Goal: Task Accomplishment & Management: Manage account settings

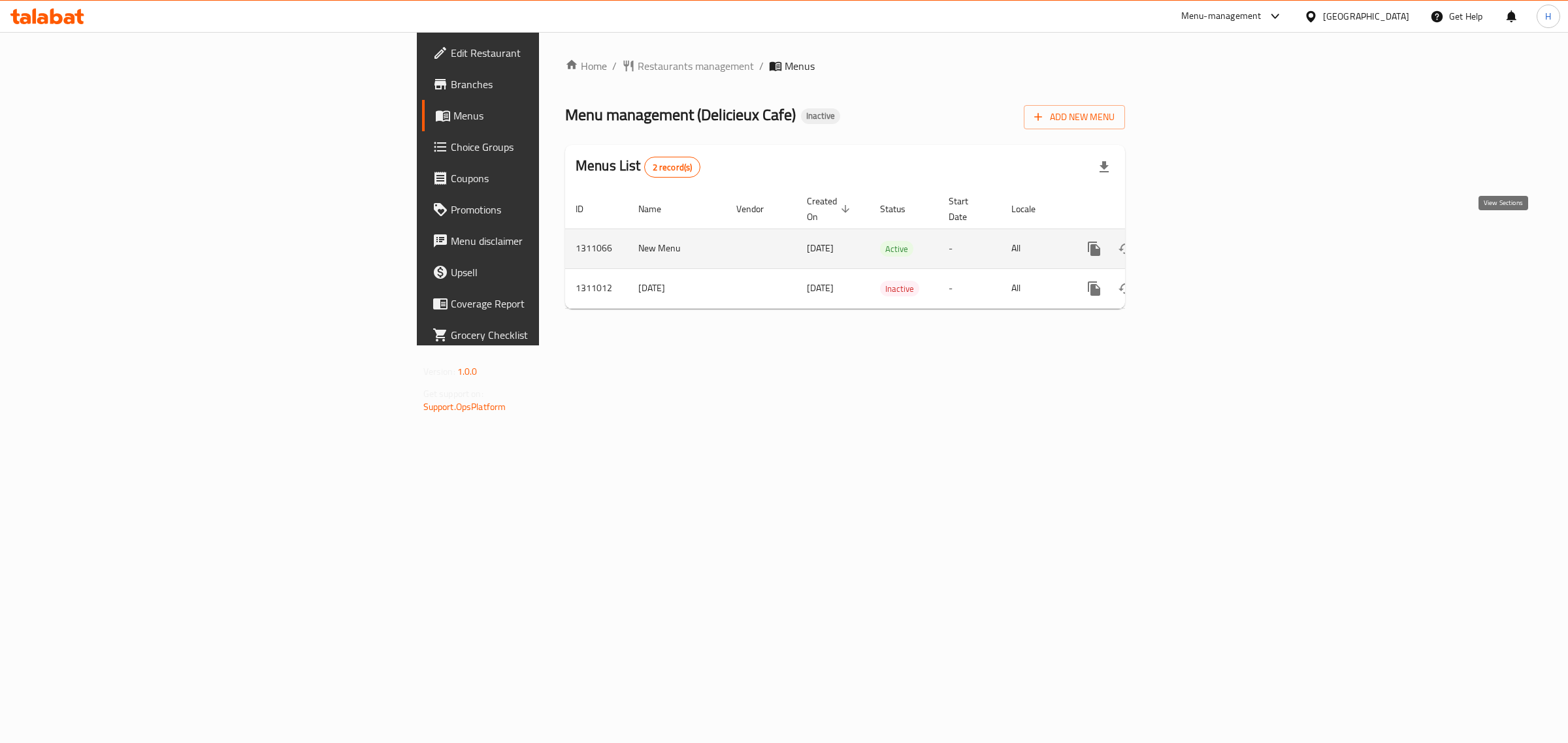
click at [1204, 233] on link "enhanced table" at bounding box center [1189, 249] width 31 height 31
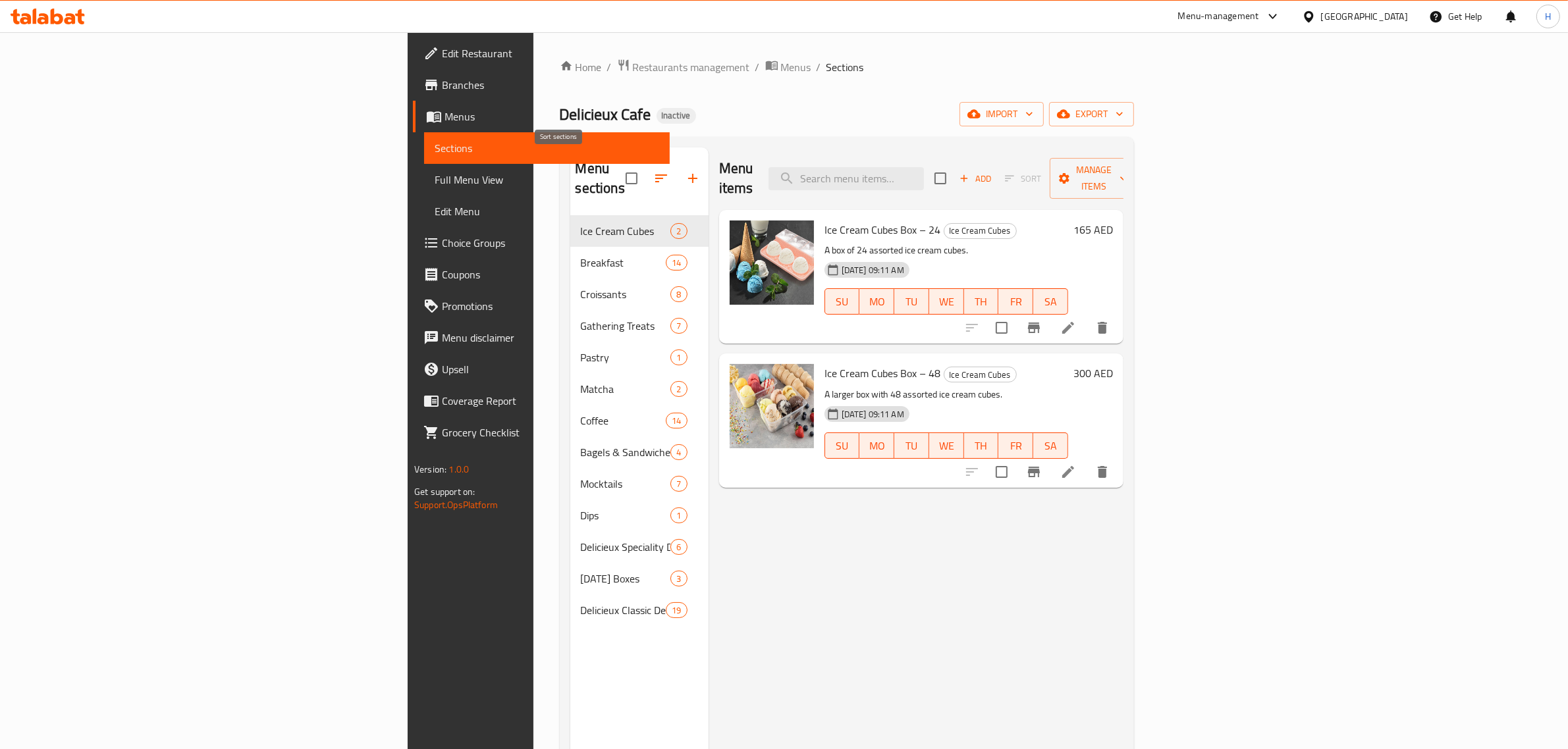
click at [645, 179] on button "button" at bounding box center [661, 178] width 31 height 31
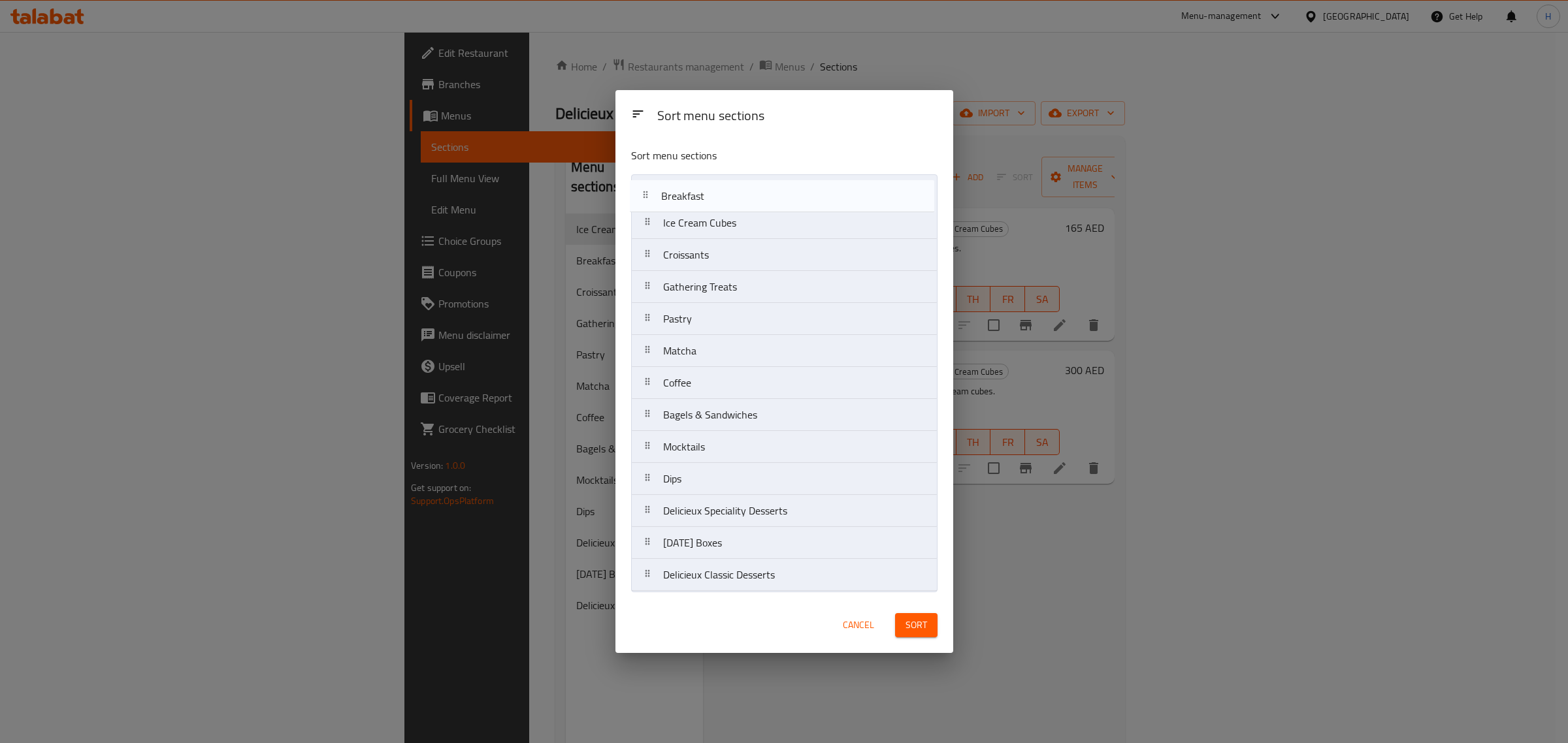
drag, startPoint x: 768, startPoint y: 236, endPoint x: 766, endPoint y: 203, distance: 33.1
click at [766, 203] on nav "Ice Cream Cubes Breakfast Croissants Gathering Treats Pastry Matcha Coffee Bage…" at bounding box center [784, 383] width 307 height 417
drag, startPoint x: 759, startPoint y: 253, endPoint x: 758, endPoint y: 220, distance: 33.0
click at [758, 220] on nav "Breakfast Ice Cream Cubes Croissants Gathering Treats Pastry Matcha Coffee Bage…" at bounding box center [784, 383] width 307 height 417
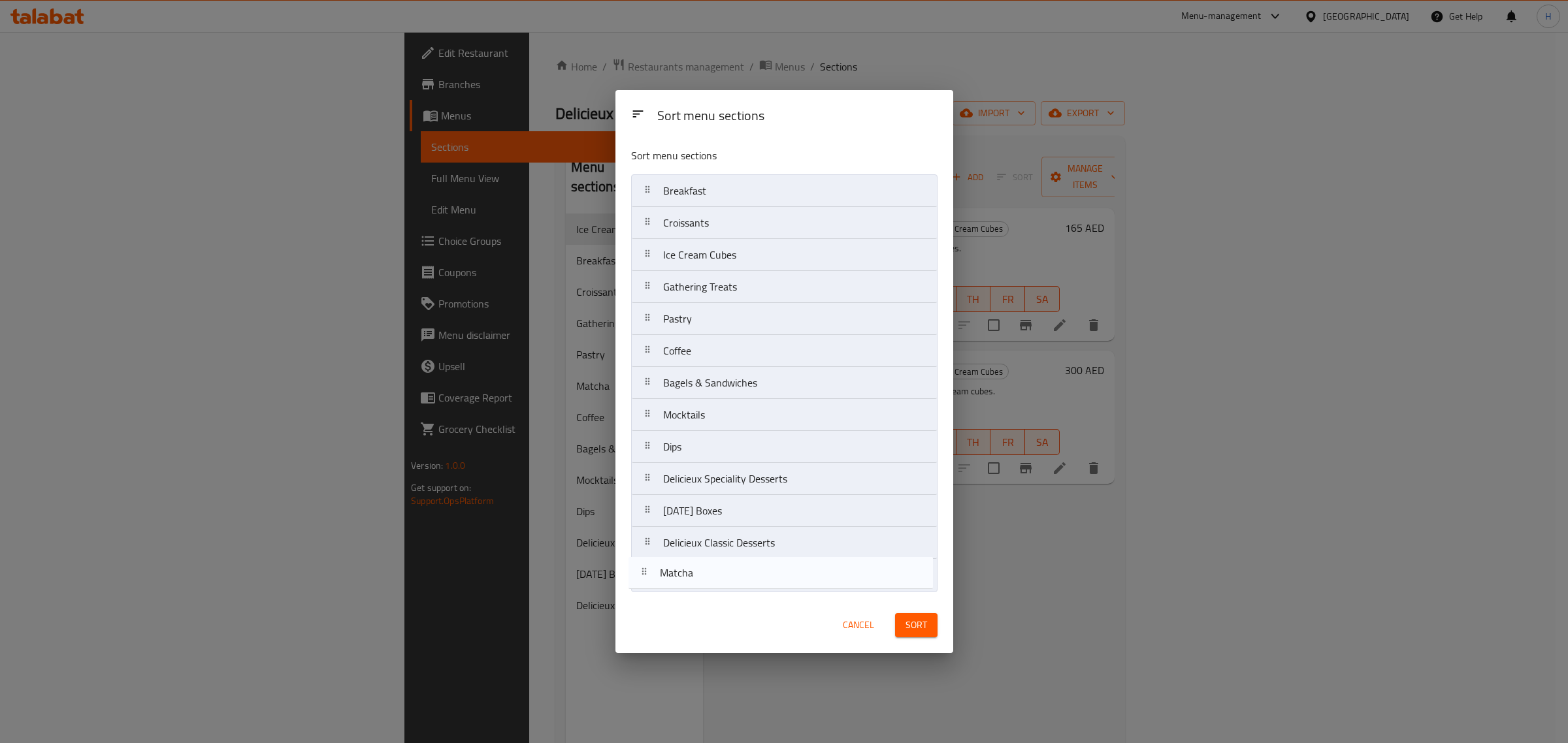
drag, startPoint x: 729, startPoint y: 354, endPoint x: 726, endPoint y: 582, distance: 228.0
click at [726, 582] on nav "Breakfast Croissants Ice Cream Cubes Gathering Treats Pastry Matcha Coffee Bage…" at bounding box center [784, 383] width 307 height 417
drag, startPoint x: 695, startPoint y: 420, endPoint x: 700, endPoint y: 571, distance: 151.1
click at [700, 571] on nav "Breakfast Croissants Ice Cream Cubes Gathering Treats Pastry Coffee Bagels & Sa…" at bounding box center [784, 383] width 307 height 417
drag, startPoint x: 694, startPoint y: 359, endPoint x: 687, endPoint y: 596, distance: 237.1
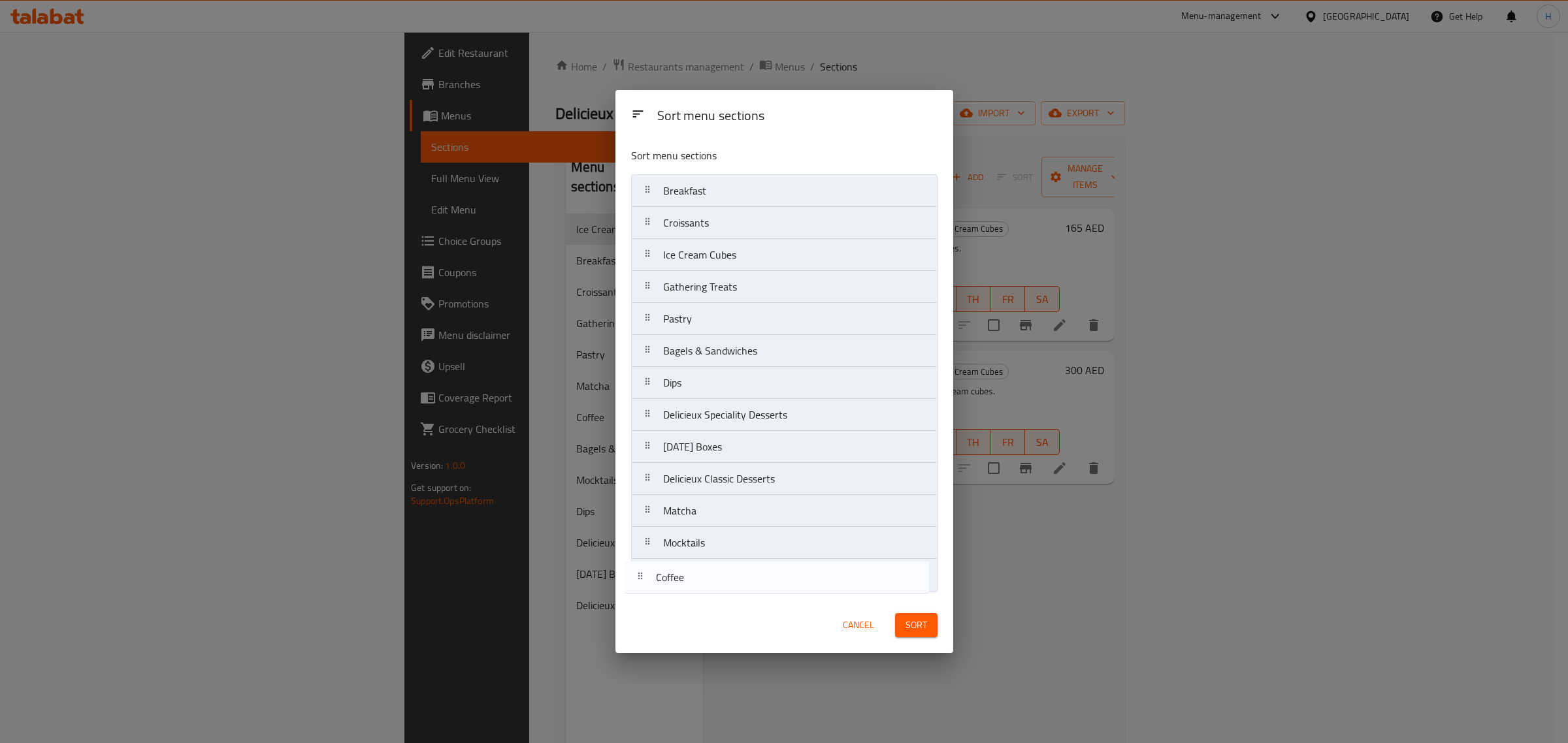
click at [687, 596] on div "Sort menu sections Breakfast Croissants Ice Cream Cubes Gathering Treats Pastry…" at bounding box center [784, 367] width 338 height 460
drag, startPoint x: 701, startPoint y: 477, endPoint x: 693, endPoint y: 573, distance: 96.3
click at [693, 573] on nav "Breakfast Croissants Ice Cream Cubes Gathering Treats Pastry Bagels & Sandwiche…" at bounding box center [784, 383] width 307 height 417
drag, startPoint x: 704, startPoint y: 356, endPoint x: 714, endPoint y: 250, distance: 106.5
click at [714, 250] on nav "Breakfast Croissants Ice Cream Cubes Gathering Treats Pastry Bagels & Sandwiche…" at bounding box center [784, 383] width 307 height 417
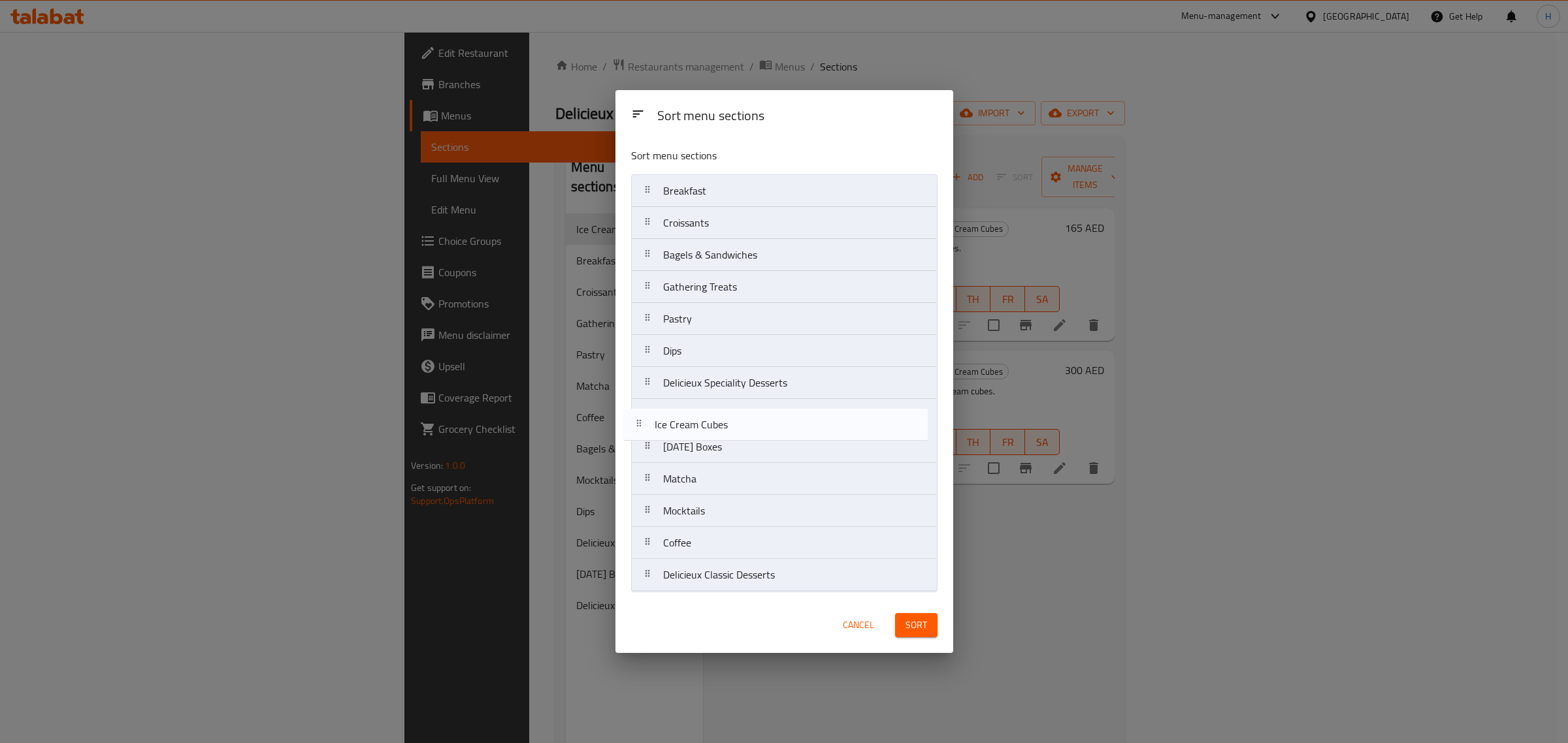
drag, startPoint x: 705, startPoint y: 287, endPoint x: 696, endPoint y: 429, distance: 142.3
click at [696, 429] on nav "Breakfast Croissants Bagels & Sandwiches Ice Cream Cubes Gathering Treats Pastr…" at bounding box center [784, 383] width 307 height 417
drag, startPoint x: 696, startPoint y: 383, endPoint x: 690, endPoint y: 545, distance: 162.1
click at [690, 545] on nav "Breakfast Croissants Bagels & Sandwiches Gathering Treats Pastry Dips Delicieux…" at bounding box center [784, 383] width 307 height 417
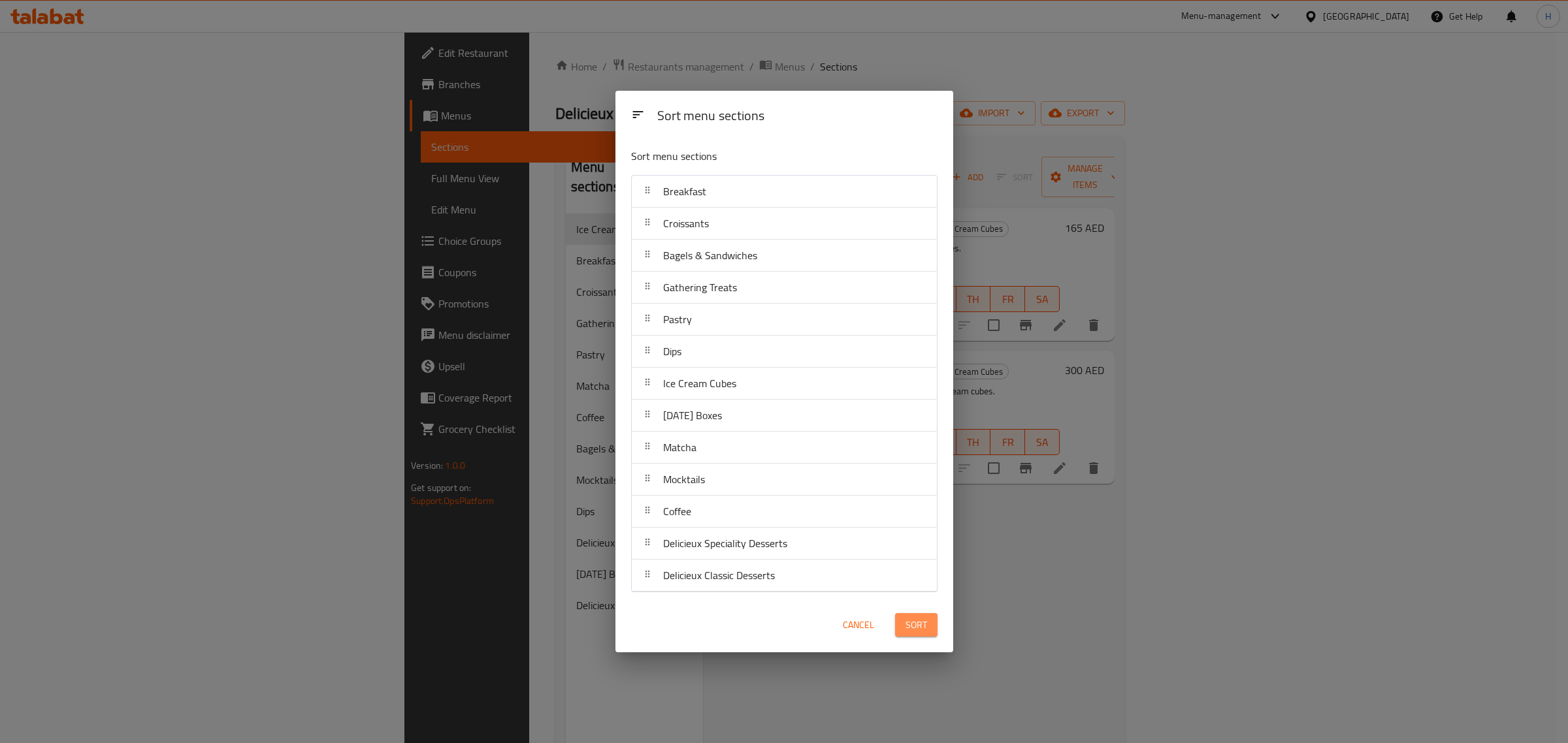
click at [897, 620] on button "Sort" at bounding box center [916, 625] width 42 height 24
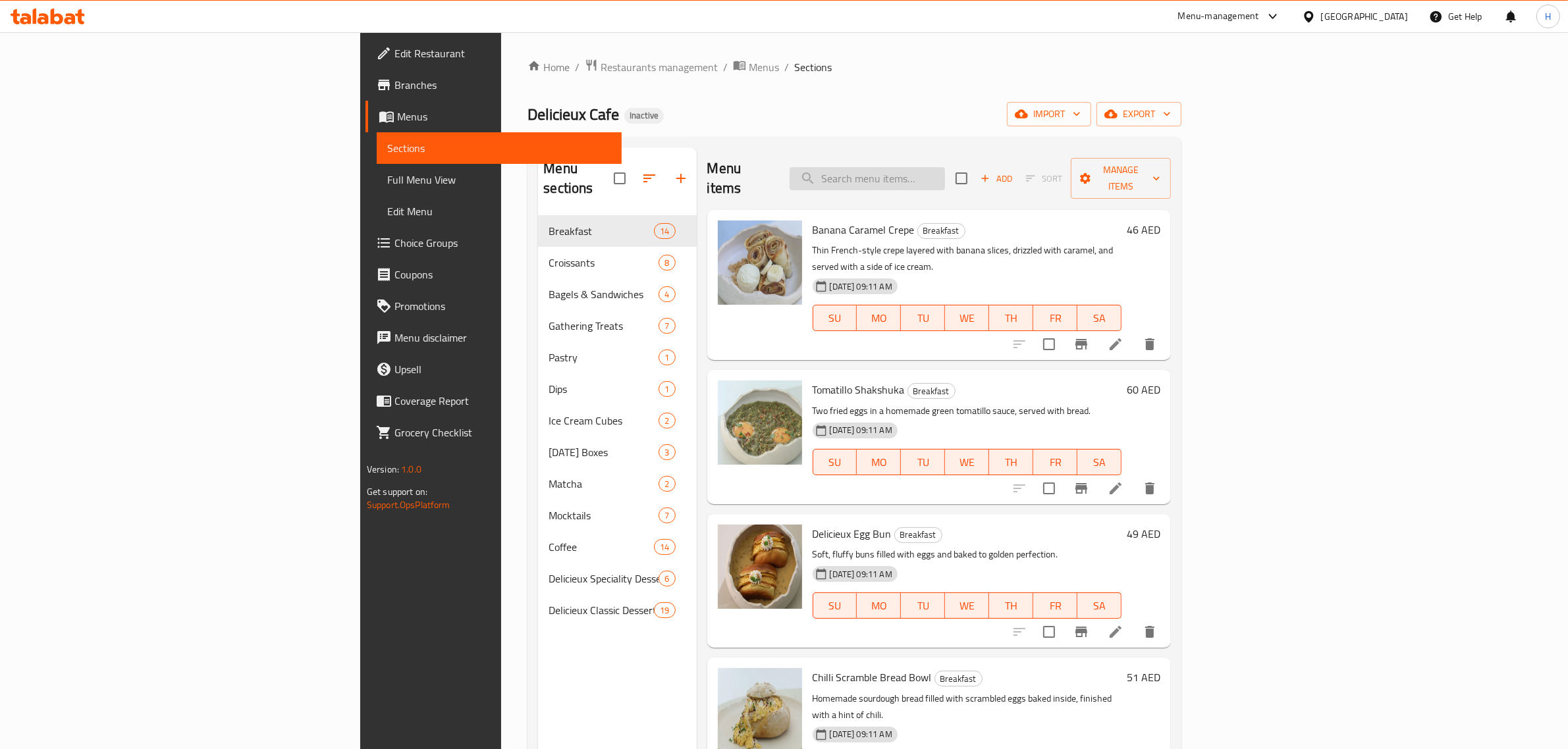
click at [945, 171] on input "search" at bounding box center [867, 179] width 155 height 23
paste input "Corque"
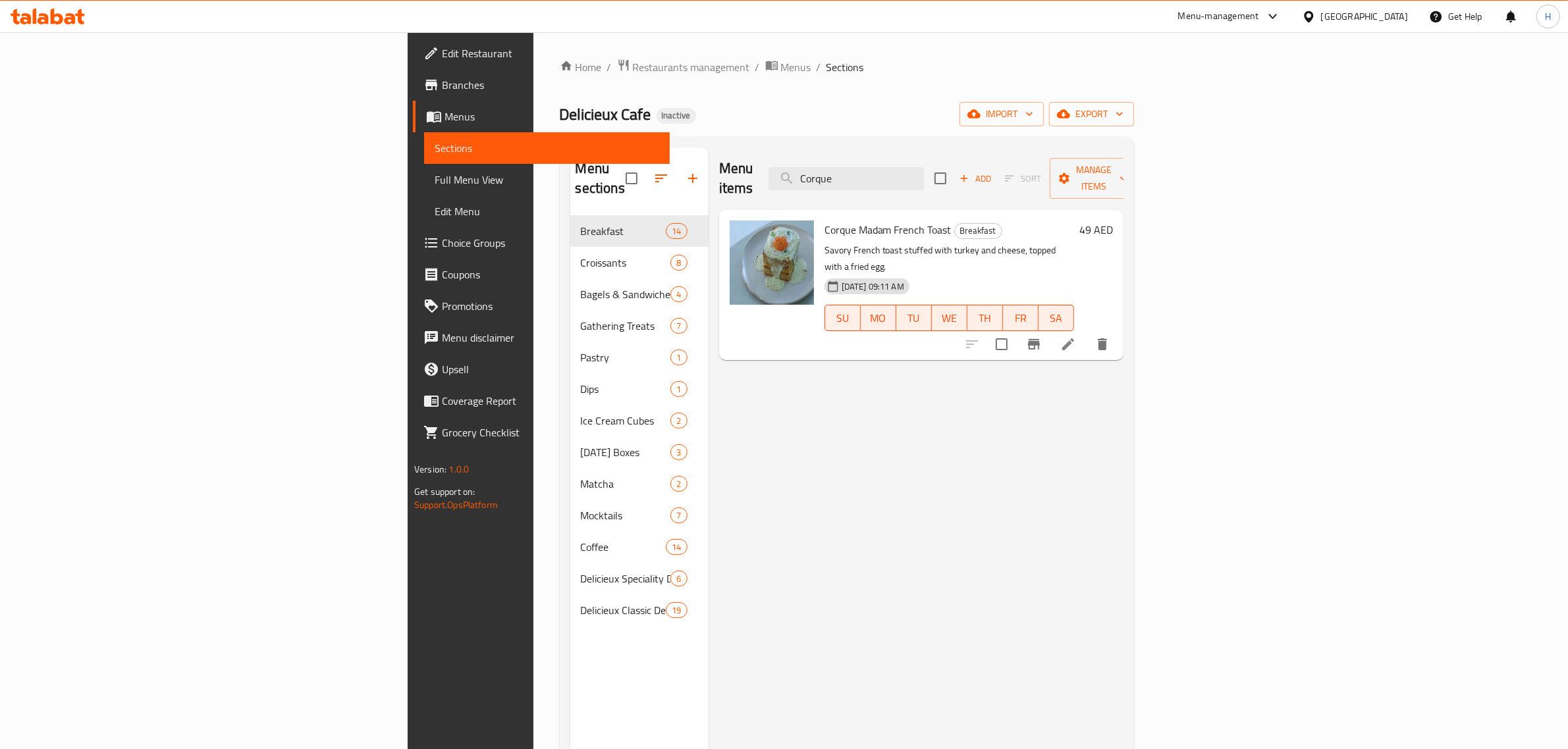
type input "Corque"
click at [1074, 338] on icon at bounding box center [1067, 344] width 12 height 12
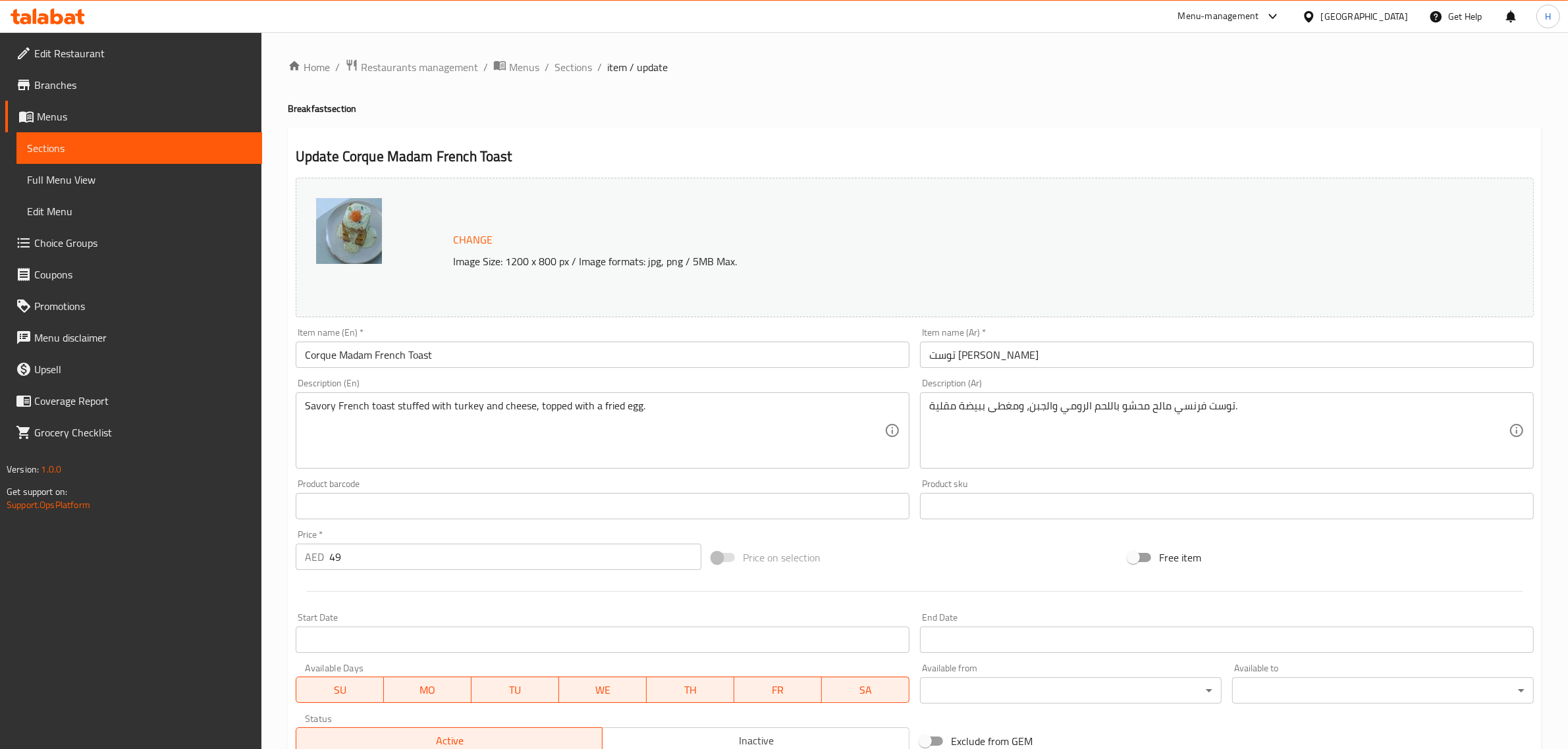
click at [942, 356] on input "توست [PERSON_NAME]" at bounding box center [1227, 355] width 614 height 26
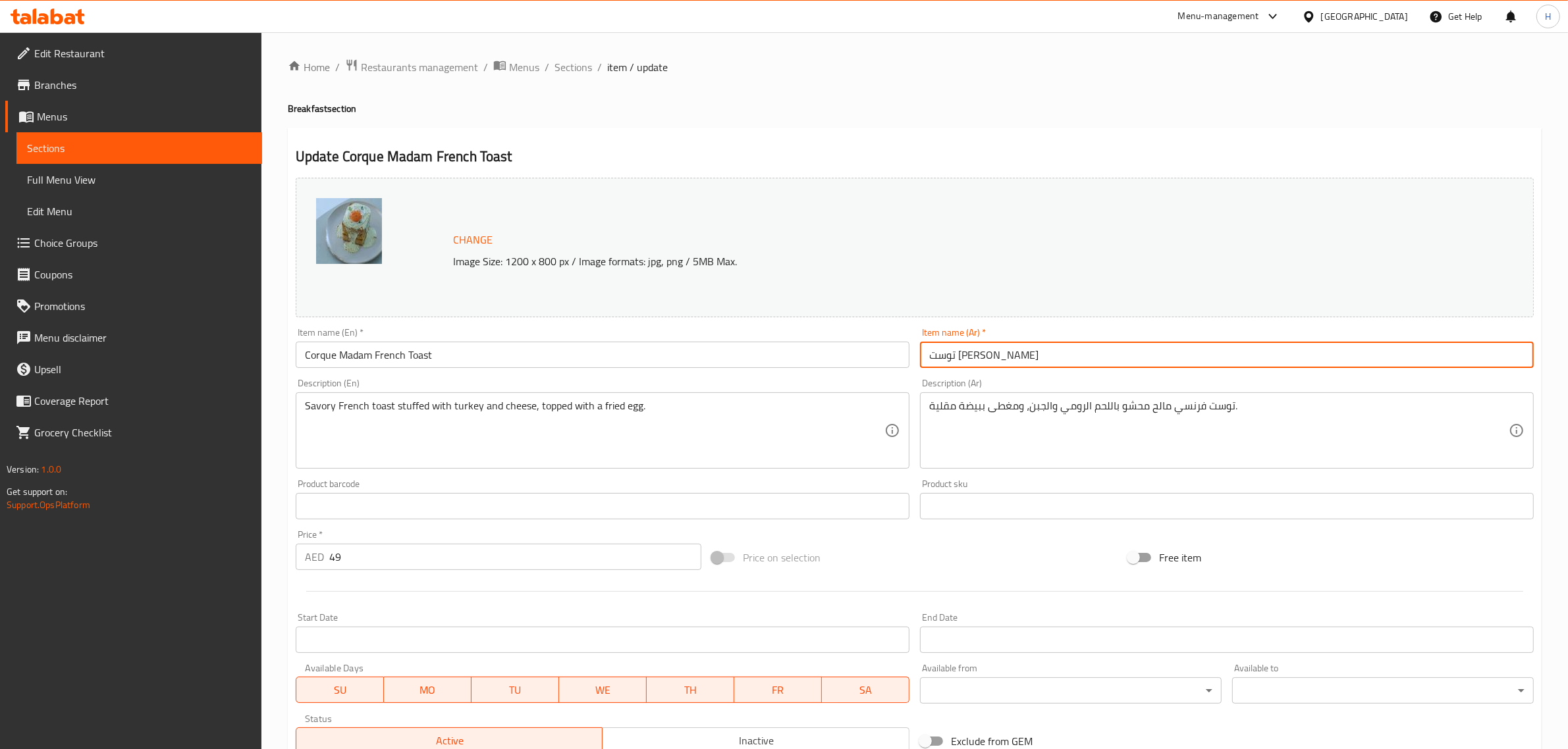
click at [941, 356] on input "توست [PERSON_NAME]" at bounding box center [1227, 355] width 614 height 26
